Goal: Check status: Check status

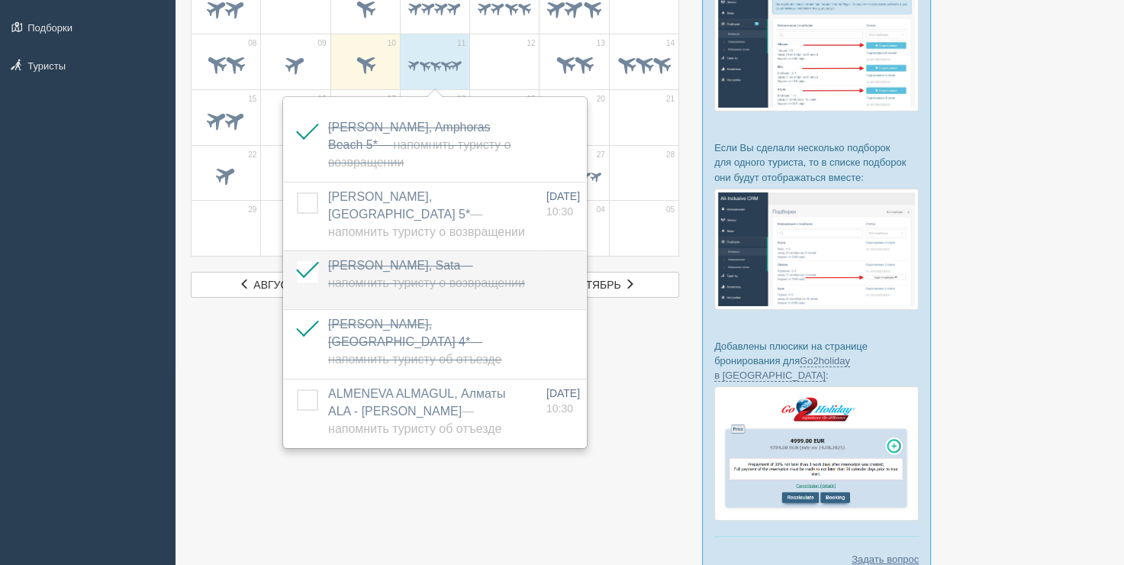
scroll to position [229, 0]
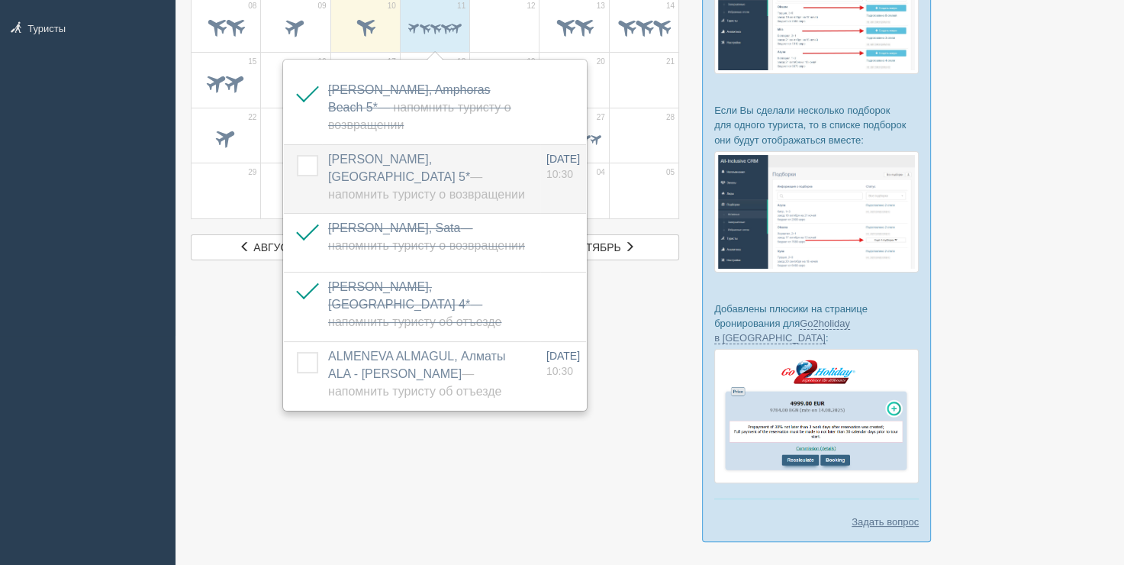
click at [498, 153] on span "[PERSON_NAME], [GEOGRAPHIC_DATA] 5* — Напомнить туристу о возвращении" at bounding box center [426, 177] width 197 height 48
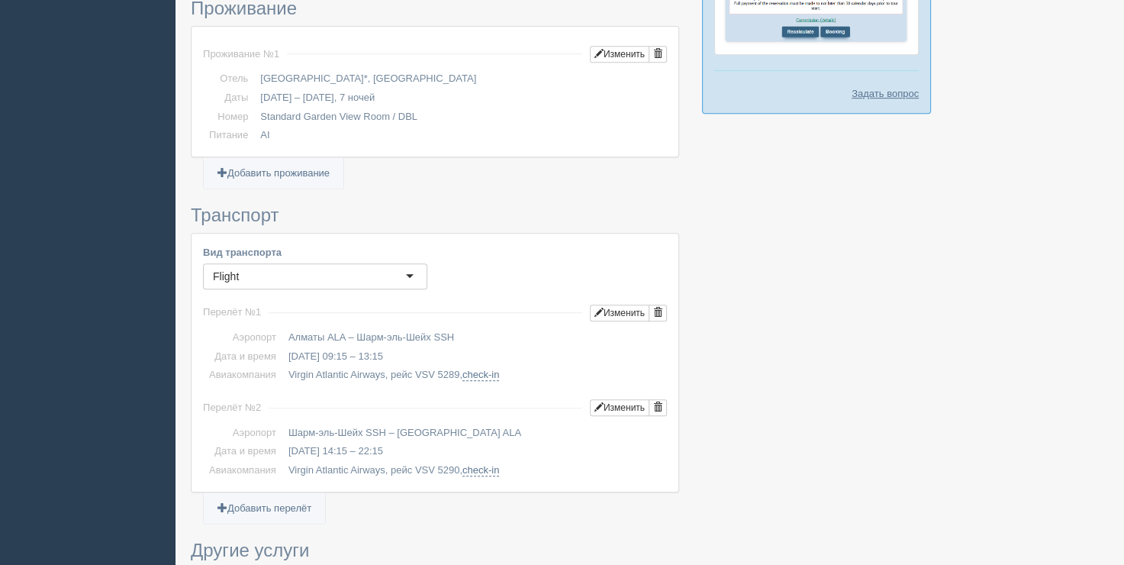
scroll to position [763, 0]
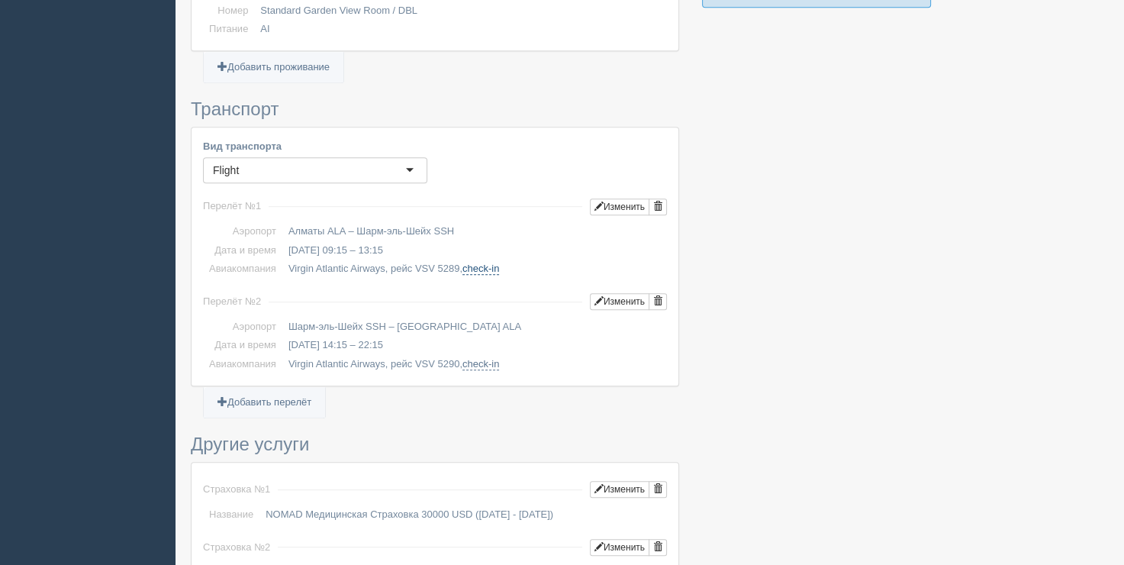
click at [485, 266] on link "check-in" at bounding box center [480, 269] width 37 height 12
click at [475, 362] on link "check-in" at bounding box center [480, 364] width 37 height 12
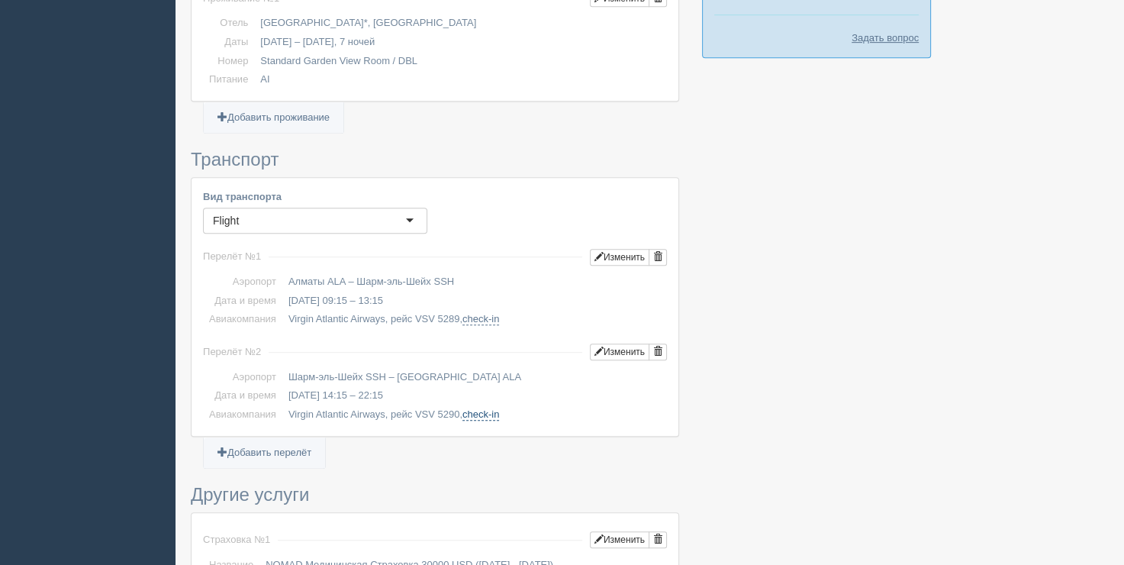
scroll to position [687, 0]
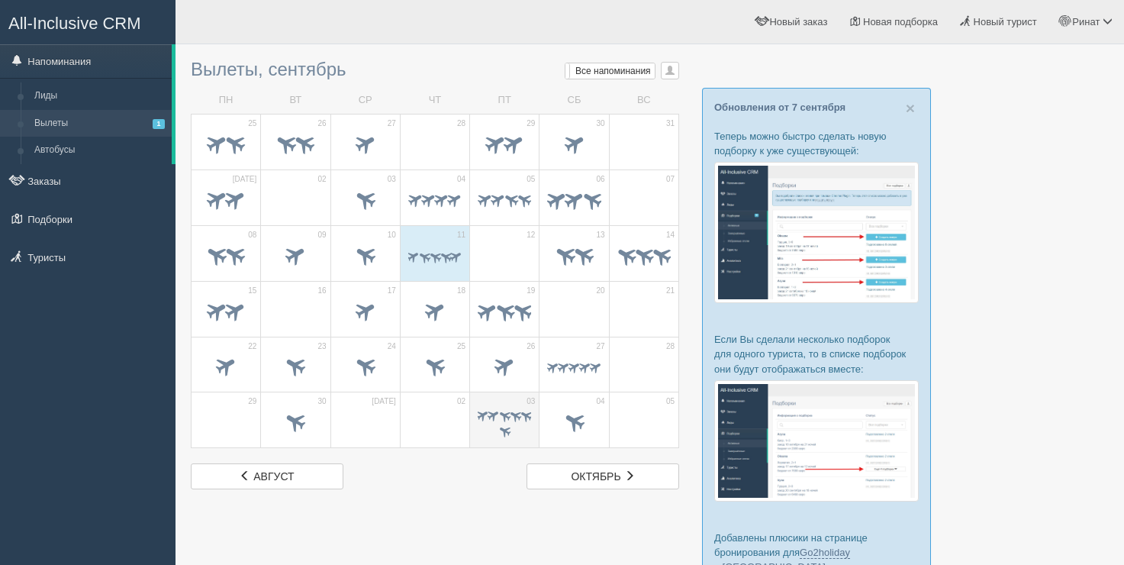
scroll to position [229, 0]
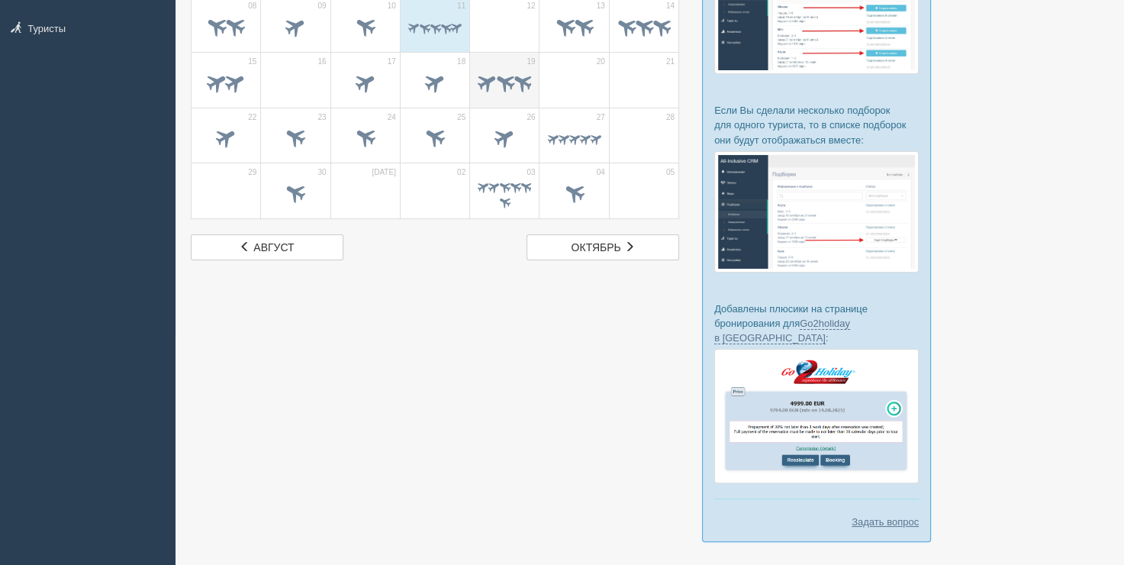
click at [495, 69] on span at bounding box center [487, 81] width 24 height 24
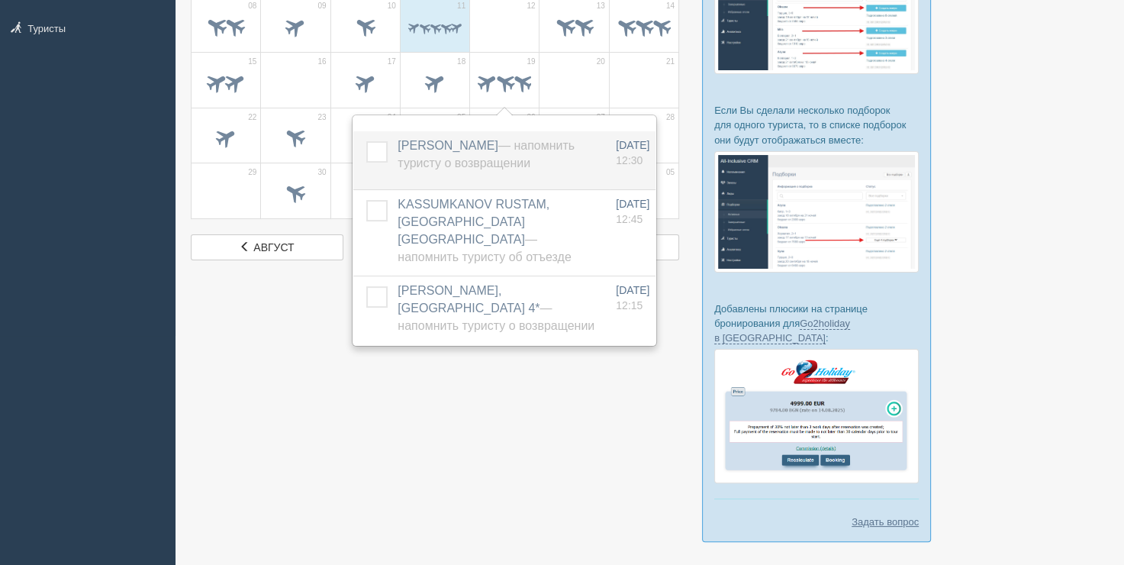
scroll to position [153, 0]
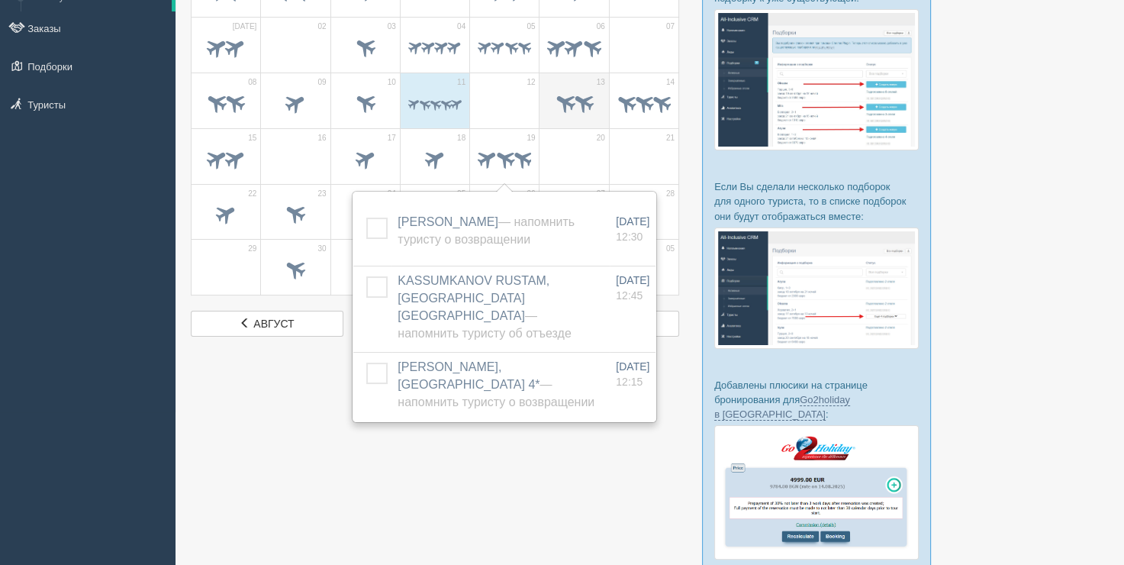
click at [564, 99] on span at bounding box center [565, 101] width 25 height 25
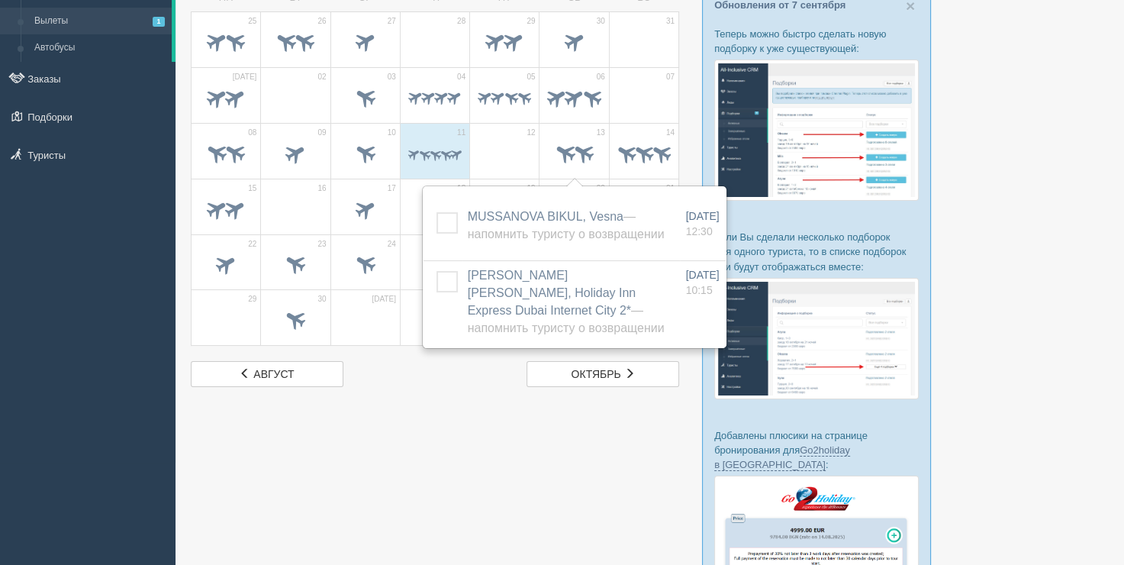
scroll to position [76, 0]
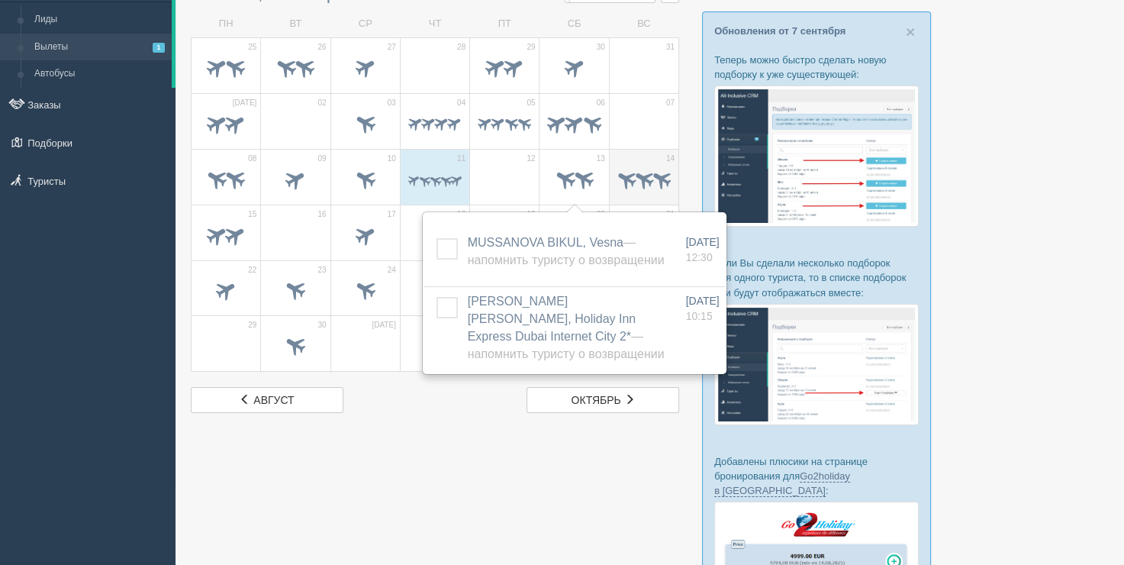
click at [637, 192] on div at bounding box center [643, 181] width 53 height 32
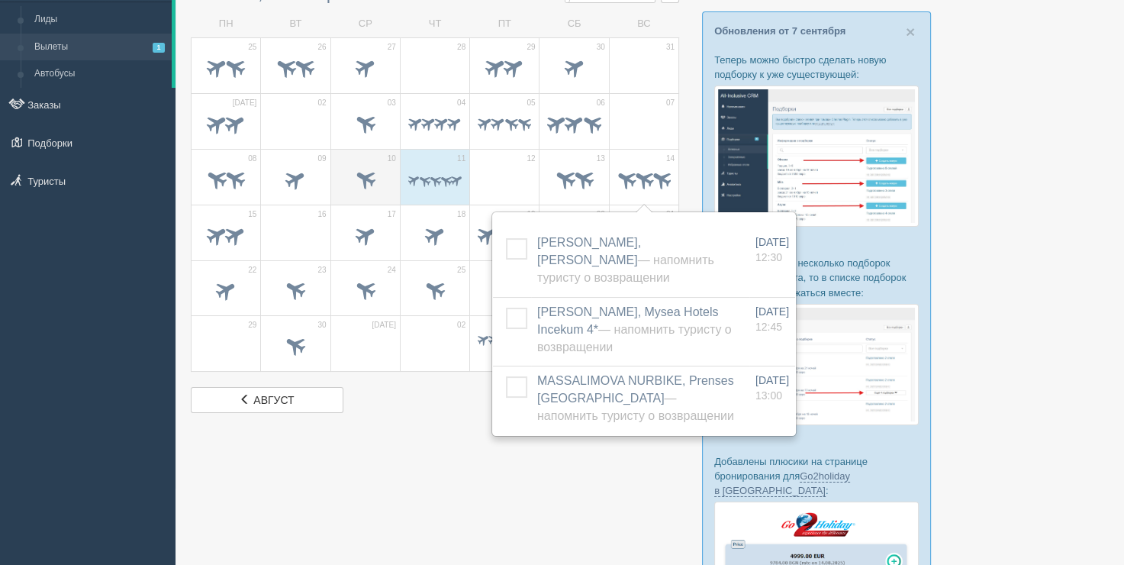
click at [360, 170] on span at bounding box center [365, 178] width 25 height 25
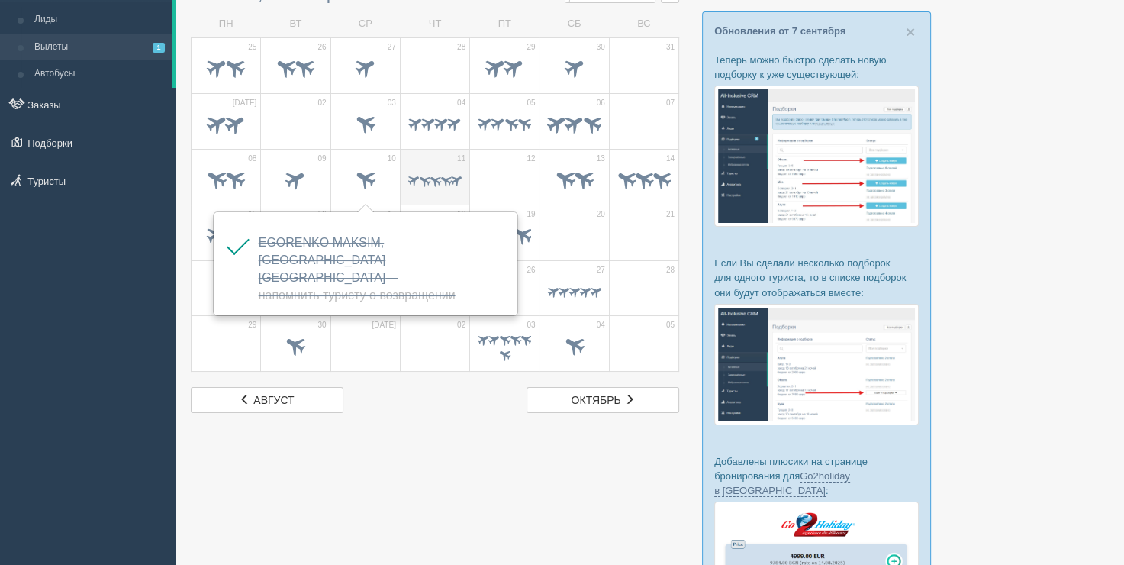
click at [412, 180] on span at bounding box center [413, 179] width 15 height 15
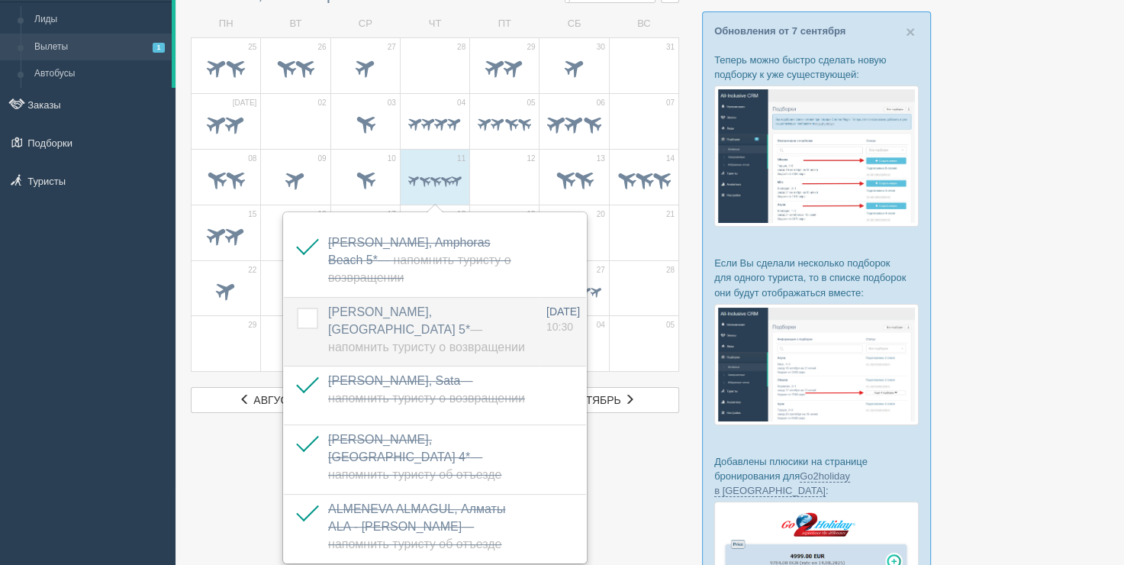
click at [416, 309] on span "ORAZGALIYEV DIAS, Pickalbatros Palace Resort 5* — Напомнить туристу о возвращен…" at bounding box center [426, 329] width 197 height 48
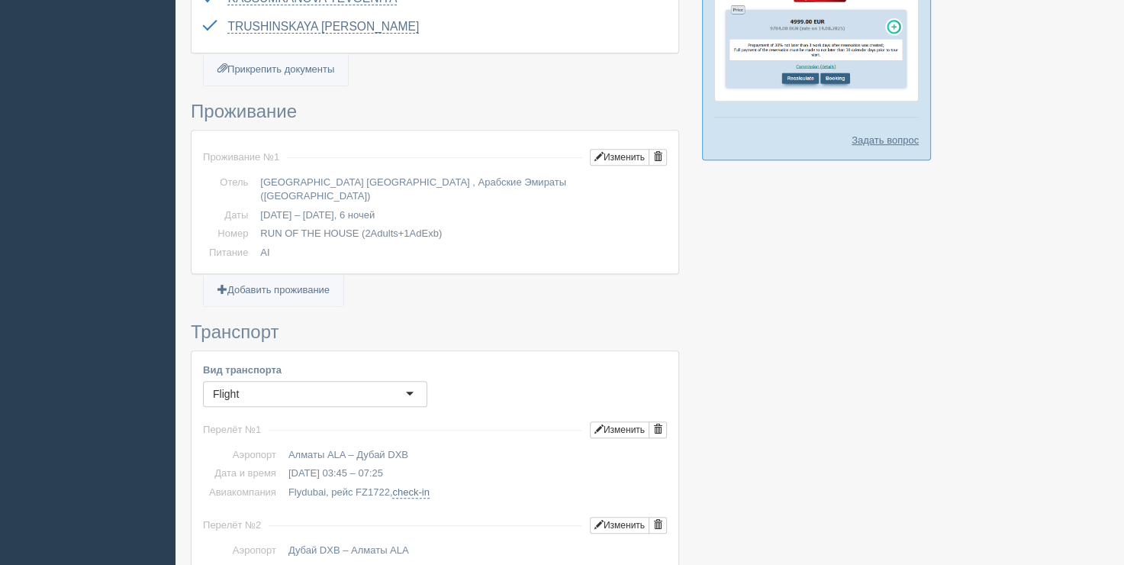
scroll to position [687, 0]
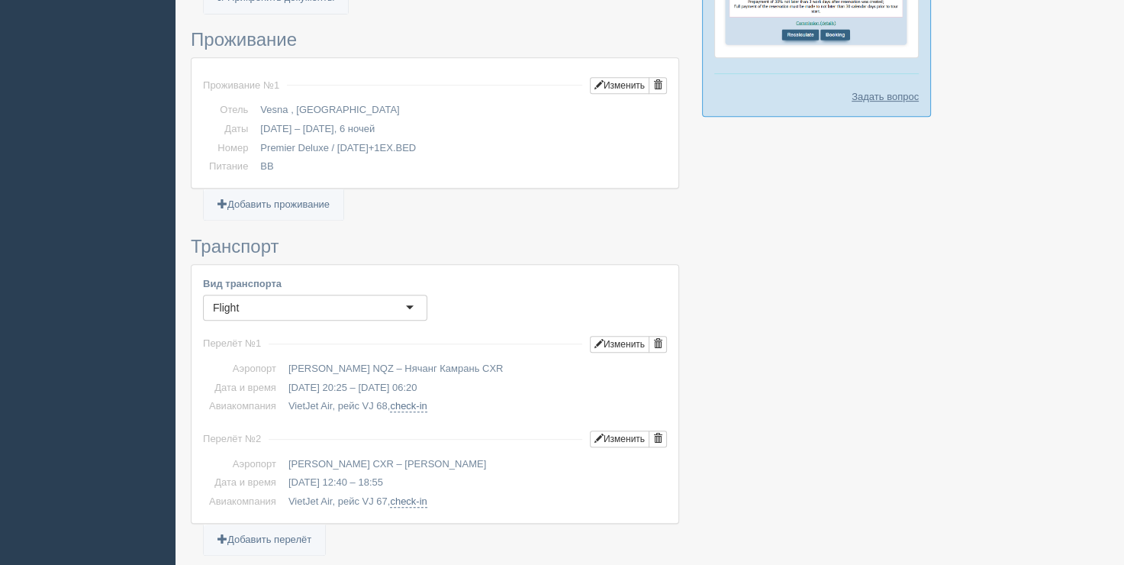
scroll to position [687, 0]
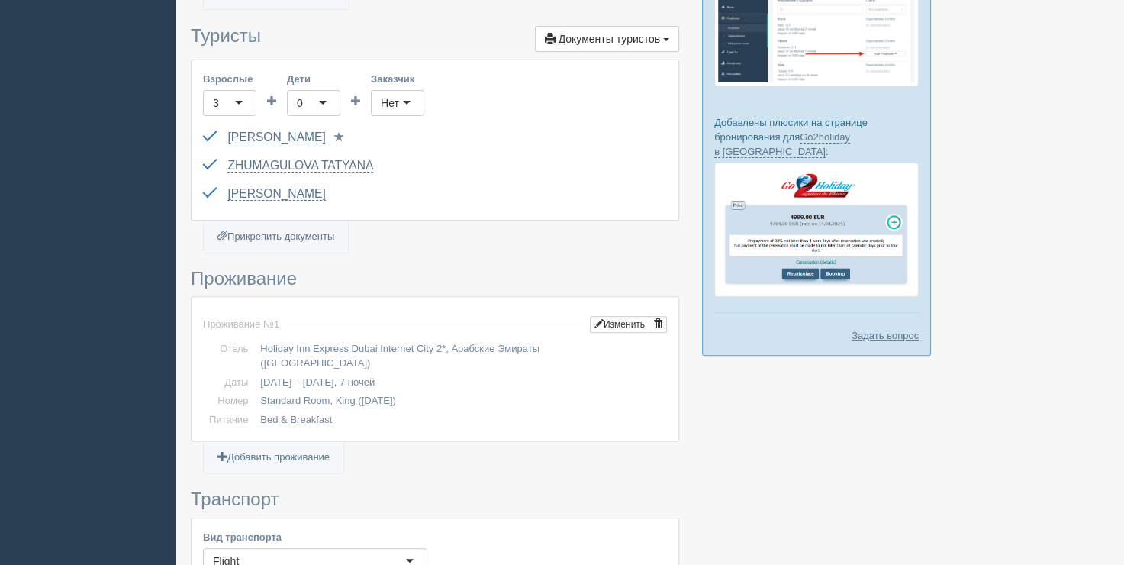
scroll to position [611, 0]
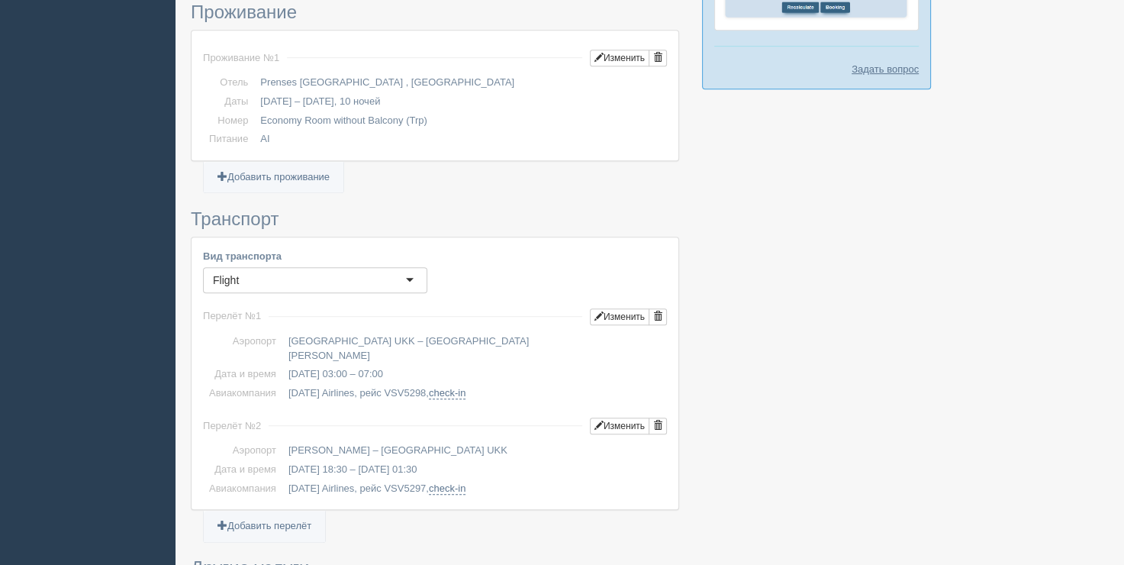
scroll to position [687, 0]
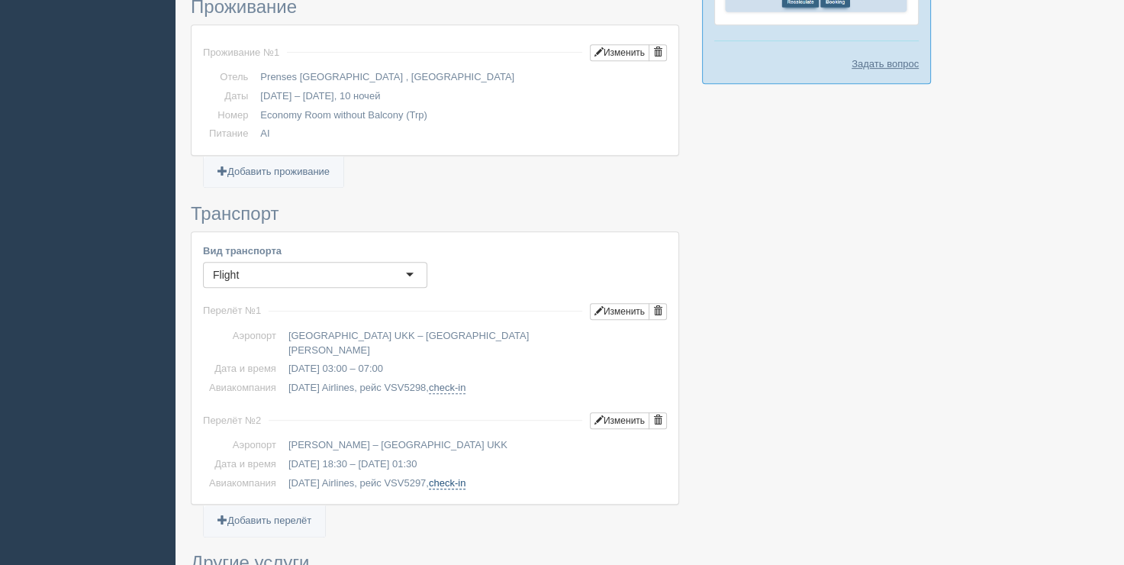
click at [462, 477] on link "check-in" at bounding box center [447, 483] width 37 height 12
click at [443, 474] on td "[DATE] Airlines, рейс VSV5297, check-in" at bounding box center [474, 483] width 385 height 19
click at [453, 479] on div "Вид транспорта Flight Flight Перелёт № 1 Изменить Аэропорт check-in 2" at bounding box center [435, 368] width 487 height 272
click at [453, 477] on link "check-in" at bounding box center [447, 483] width 37 height 12
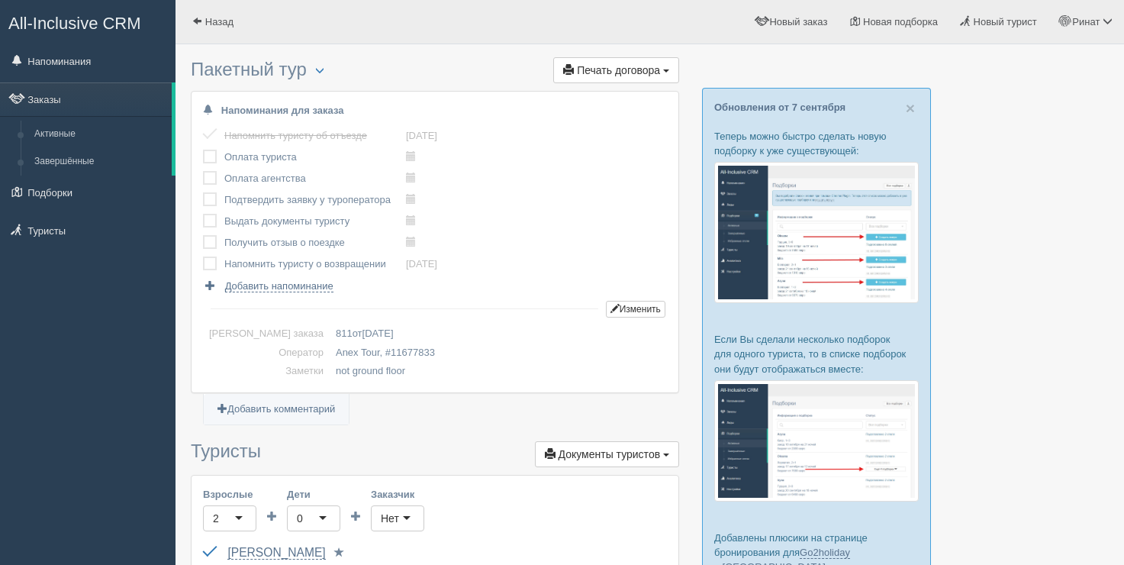
scroll to position [687, 0]
